Goal: Information Seeking & Learning: Learn about a topic

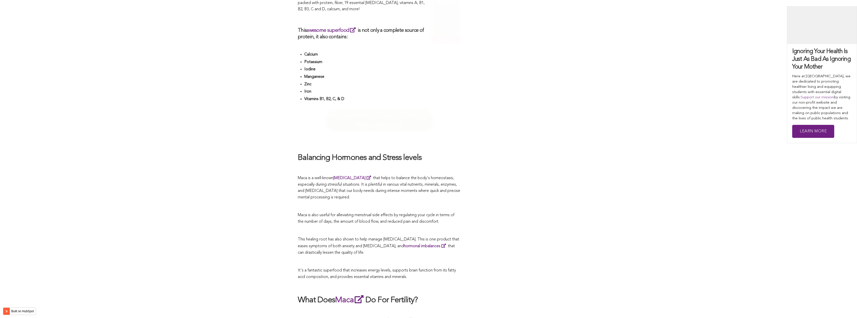
scroll to position [875, 0]
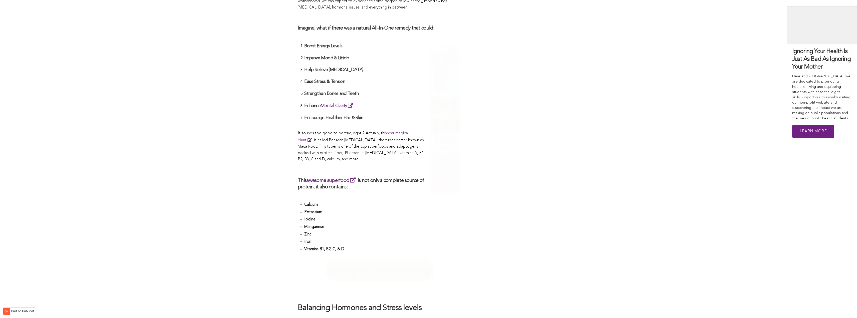
scroll to position [1449, 0]
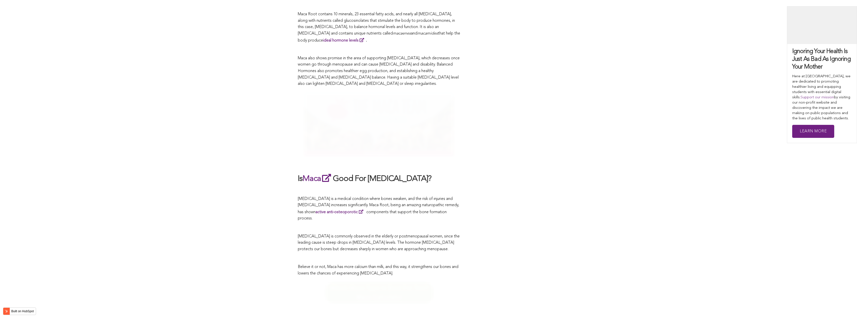
click at [403, 159] on h2 at bounding box center [379, 130] width 163 height 76
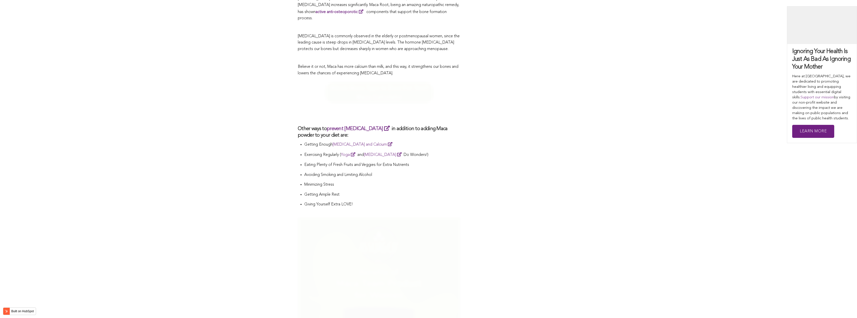
scroll to position [942, 0]
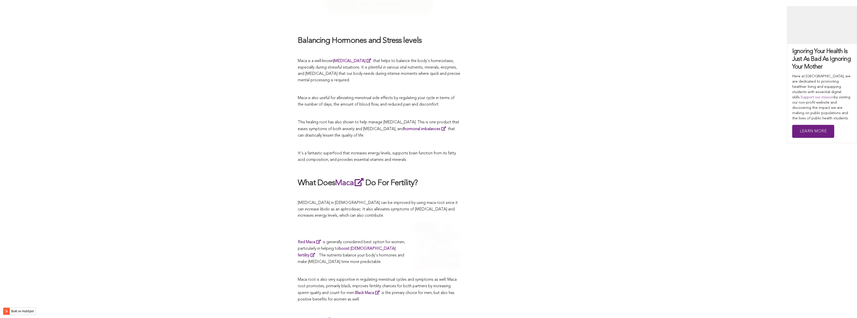
click at [430, 159] on p "It's a fantastic superfood that increases energy levels, supports brain functio…" at bounding box center [379, 156] width 163 height 13
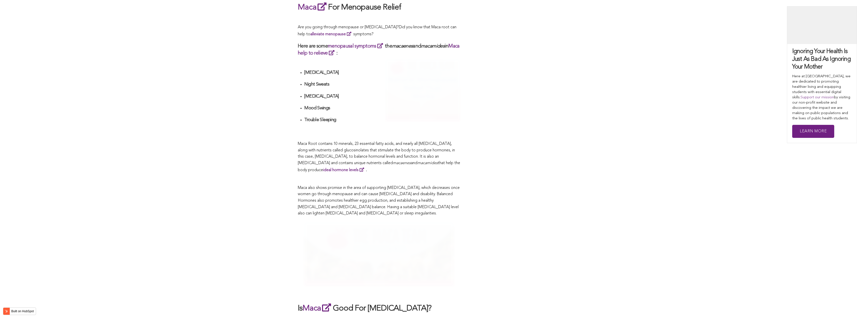
click at [304, 159] on p "Maca Root contains 10 minerals, 23 essential fatty acids, and nearly all [MEDIC…" at bounding box center [379, 157] width 163 height 33
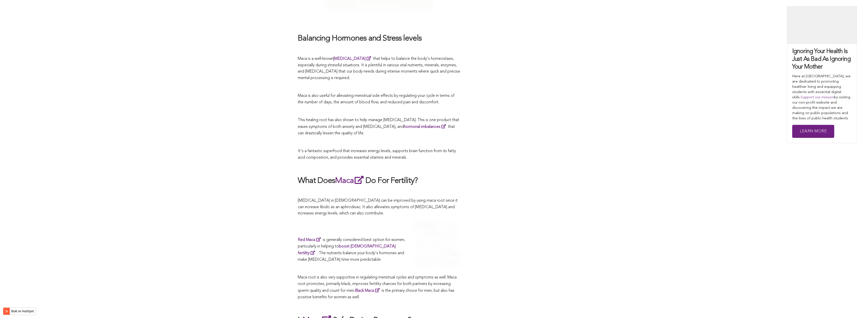
scroll to position [2059, 0]
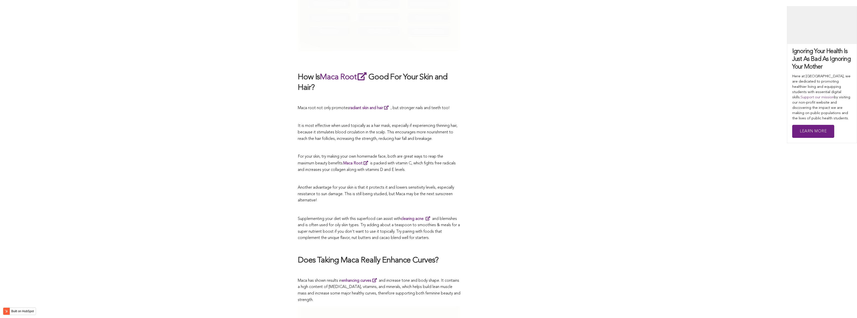
click at [442, 176] on p at bounding box center [379, 179] width 163 height 7
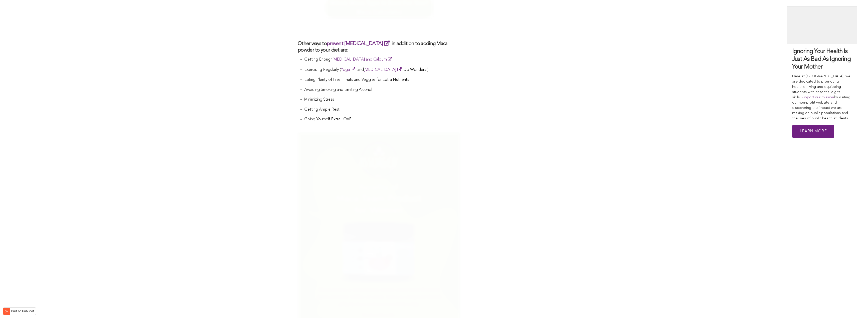
scroll to position [1458, 0]
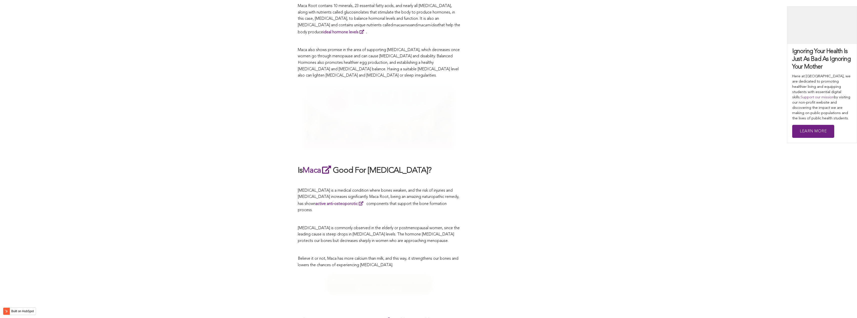
click at [472, 159] on div "CONTRIBUTORS [PERSON_NAME] Share this What Are The Health Benefits of Maca For …" at bounding box center [428, 54] width 261 height 2509
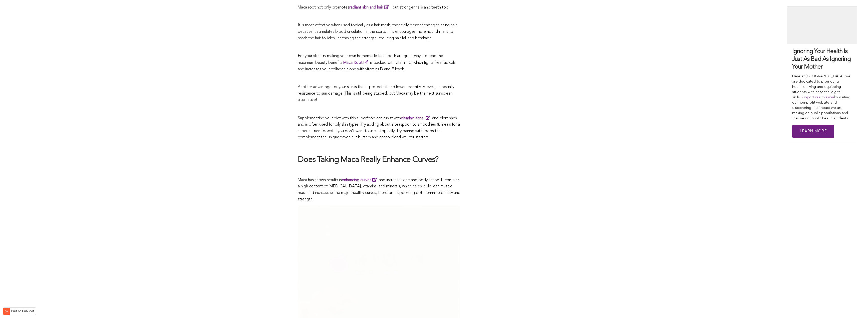
click at [427, 178] on span "Maca has shown results in enhancing curves and increase tone and body shape. It…" at bounding box center [379, 189] width 163 height 23
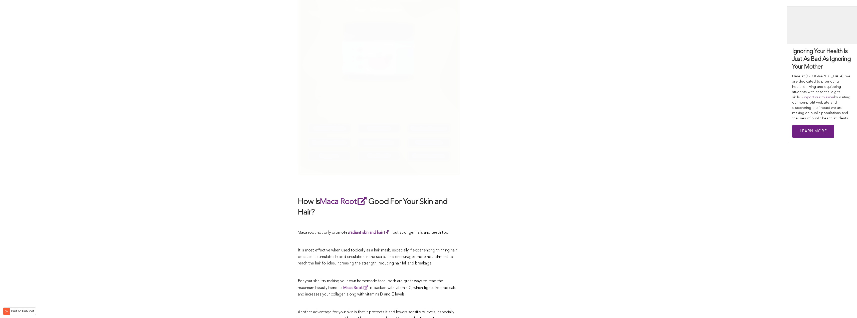
scroll to position [1713, 0]
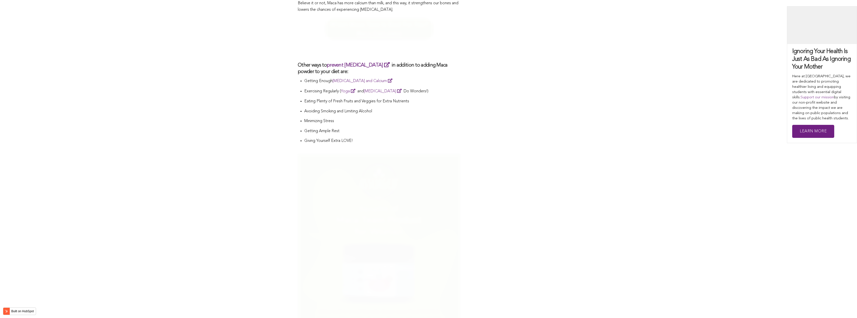
click at [399, 159] on img at bounding box center [379, 276] width 163 height 244
